Goal: Navigation & Orientation: Go to known website

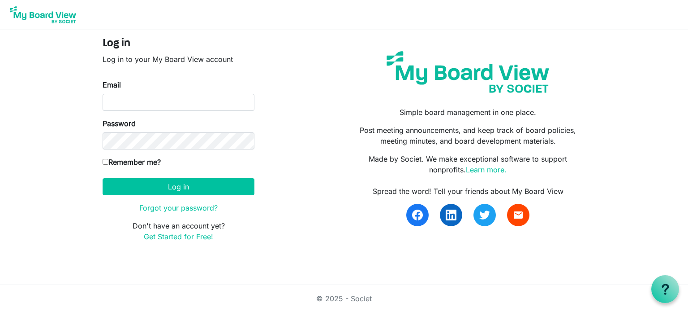
click at [52, 17] on img at bounding box center [43, 15] width 72 height 22
click at [335, 297] on link "© 2025 - Societ" at bounding box center [344, 298] width 56 height 9
click at [487, 173] on link "Learn more." at bounding box center [486, 169] width 41 height 9
